Goal: Task Accomplishment & Management: Manage account settings

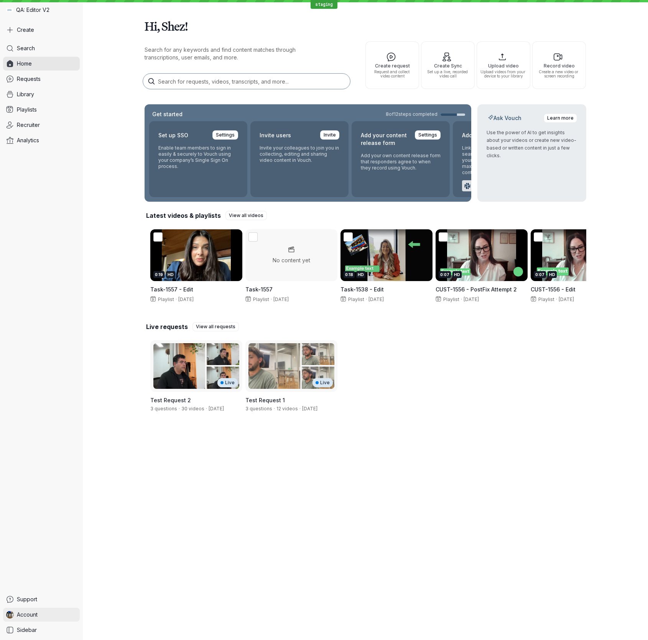
click at [62, 613] on link "Account" at bounding box center [41, 615] width 77 height 14
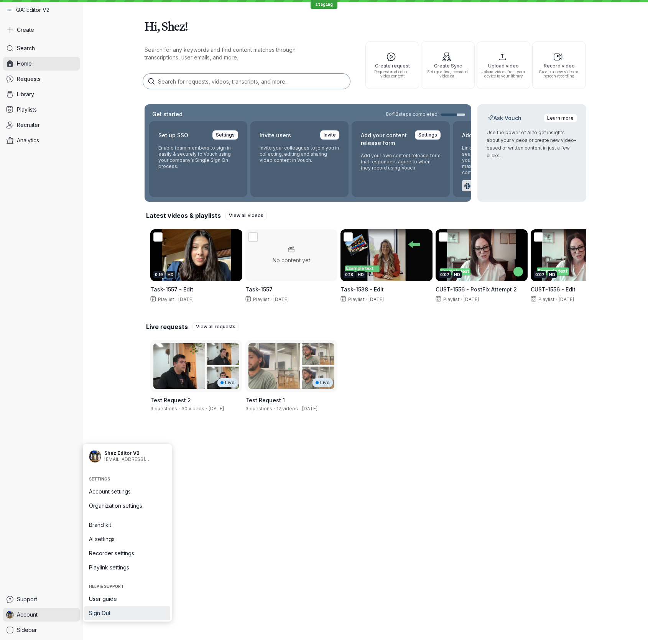
click at [143, 609] on span "Sign Out" at bounding box center [127, 613] width 77 height 8
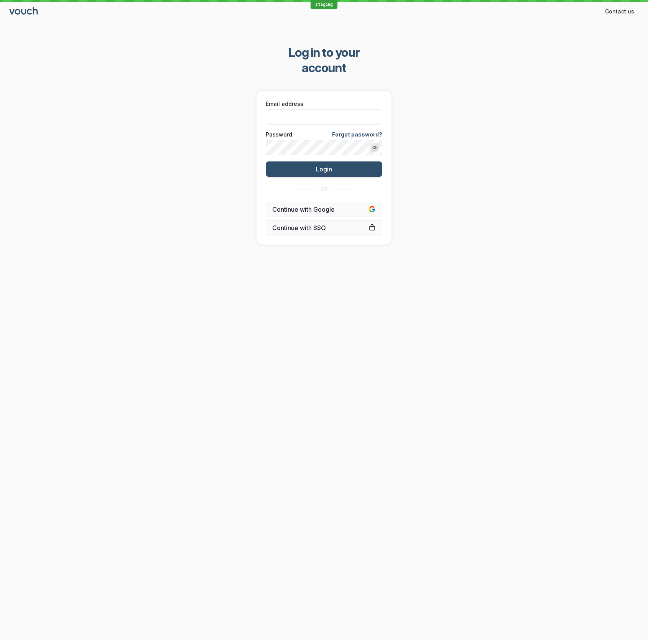
click at [350, 530] on div "staging Contact us Contact Log in to your account Email address Password Forgot…" at bounding box center [324, 320] width 648 height 640
click at [321, 109] on input "Email address" at bounding box center [324, 116] width 117 height 15
type input "[EMAIL_ADDRESS][DOMAIN_NAME]"
